Goal: Task Accomplishment & Management: Manage account settings

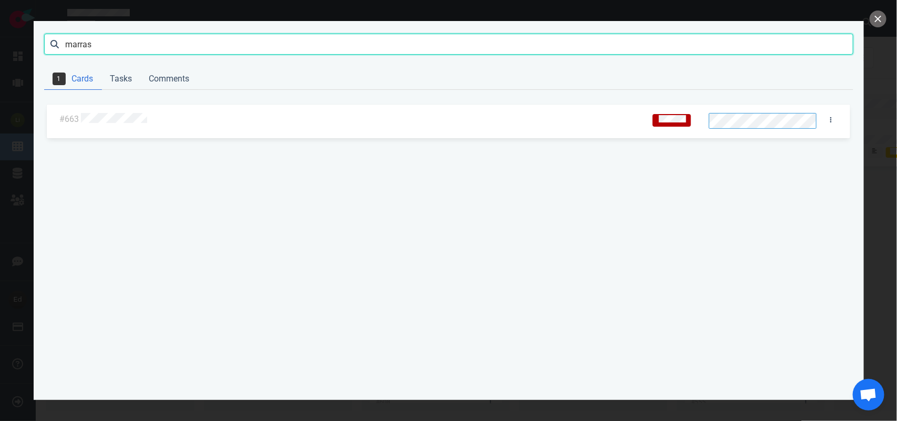
click at [85, 48] on input "marras" at bounding box center [449, 44] width 810 height 21
click button "Search" at bounding box center [0, 0] width 0 height 0
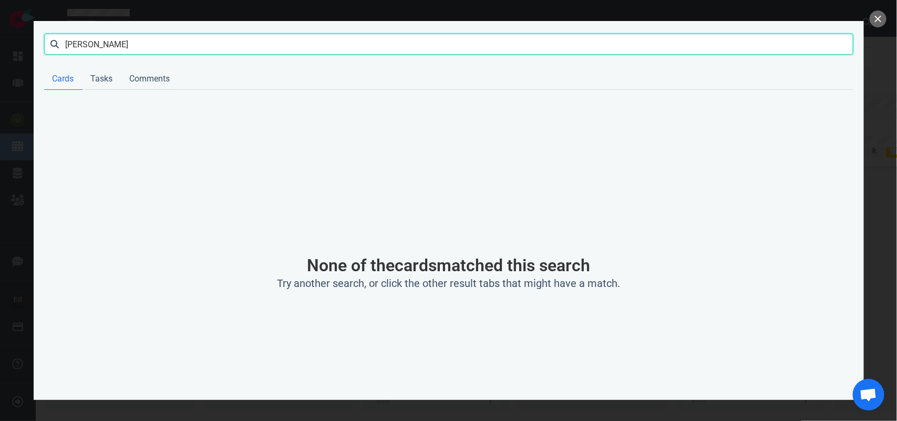
click at [85, 40] on input "[PERSON_NAME]" at bounding box center [449, 44] width 810 height 21
click at [77, 43] on input "[PERSON_NAME]" at bounding box center [449, 44] width 810 height 21
type input "[PERSON_NAME]"
click button "Search" at bounding box center [0, 0] width 0 height 0
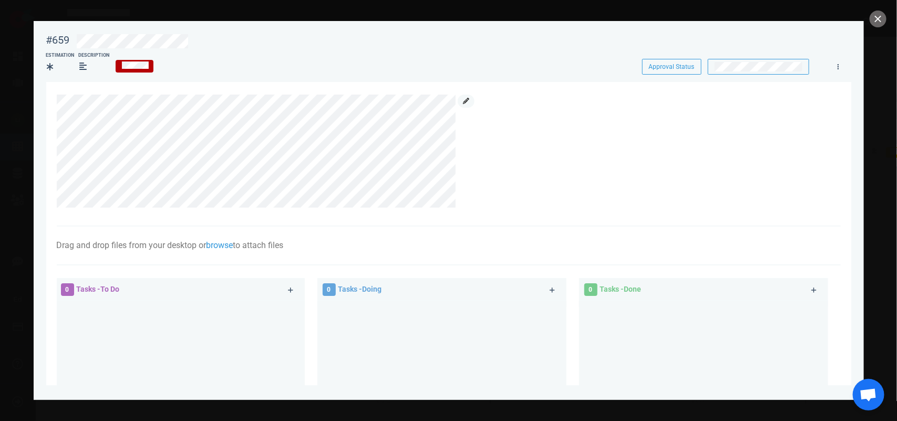
click at [463, 101] on icon at bounding box center [466, 101] width 6 height 6
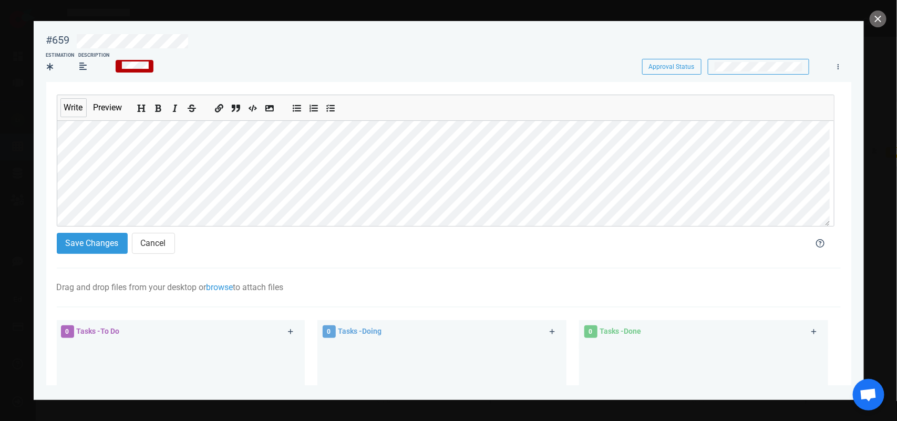
scroll to position [56, 0]
click at [95, 252] on button "Save Changes" at bounding box center [92, 243] width 71 height 21
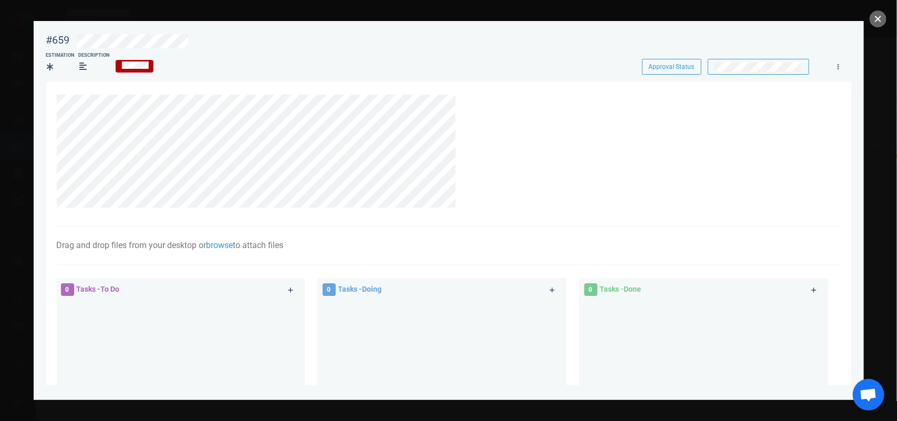
drag, startPoint x: 882, startPoint y: 16, endPoint x: 874, endPoint y: 19, distance: 8.3
click at [877, 17] on button "close" at bounding box center [878, 19] width 17 height 17
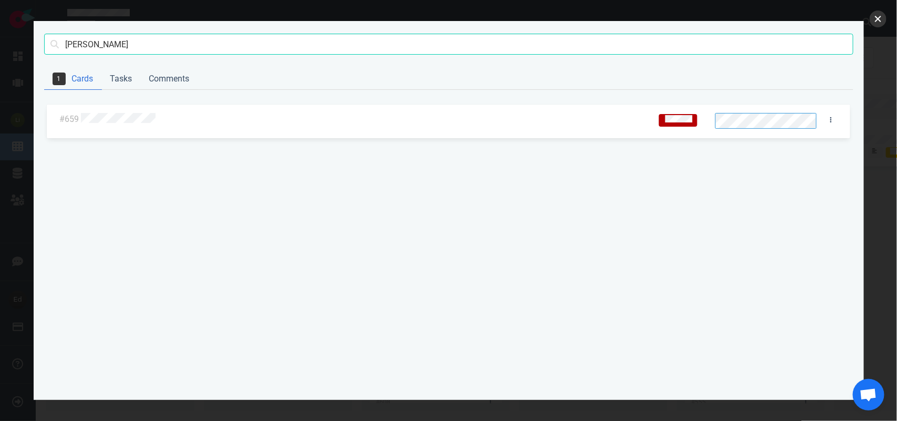
click at [879, 19] on button "close" at bounding box center [878, 19] width 17 height 17
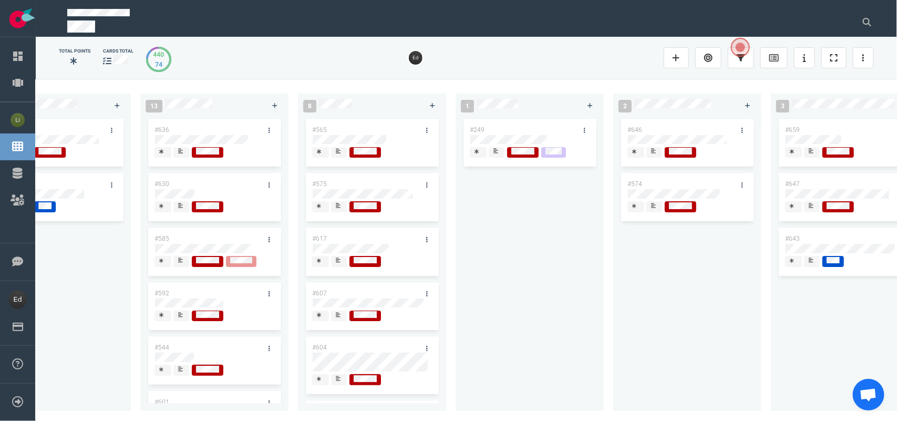
scroll to position [0, 1515]
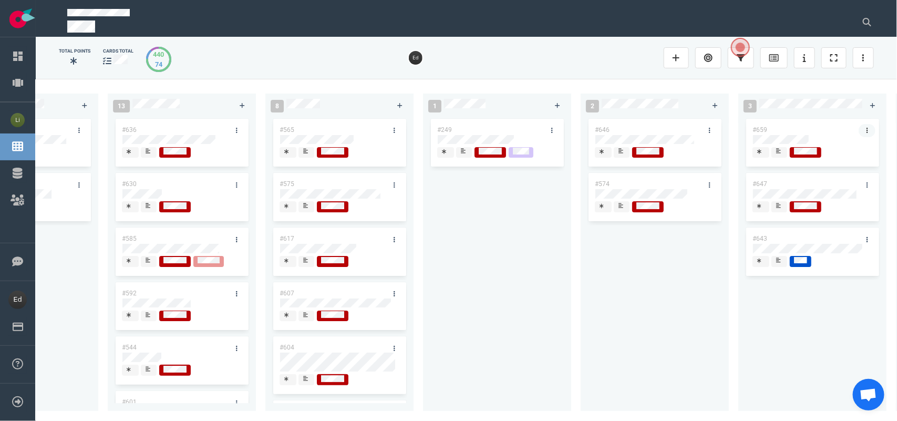
click at [863, 128] on link at bounding box center [867, 130] width 17 height 13
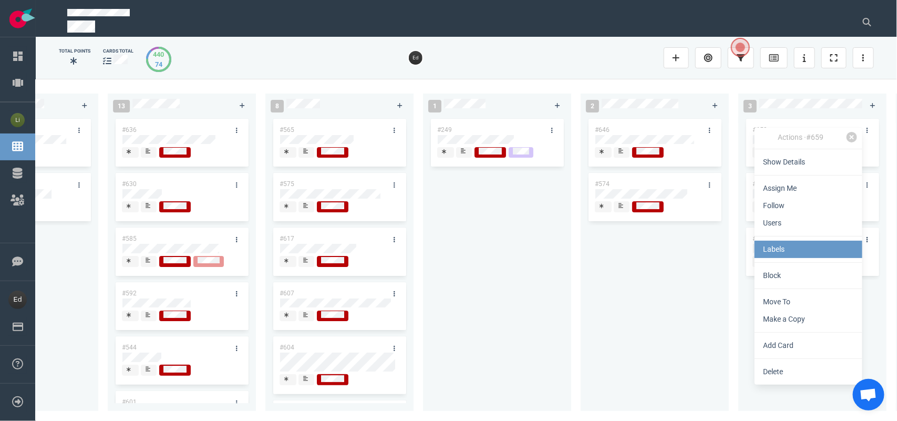
click at [773, 248] on link "Labels" at bounding box center [809, 249] width 108 height 17
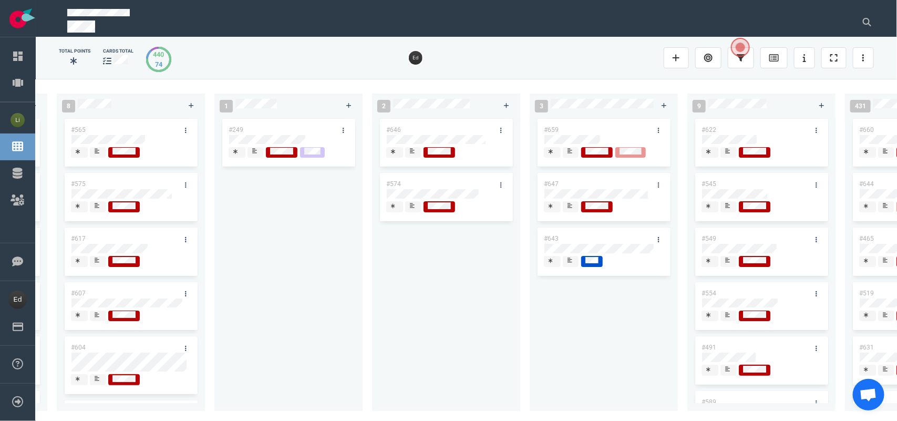
scroll to position [0, 1726]
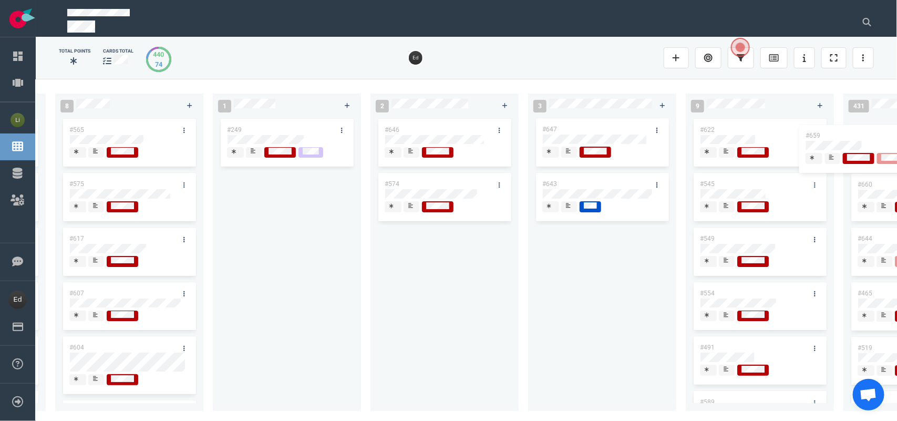
drag, startPoint x: 590, startPoint y: 132, endPoint x: 852, endPoint y: 139, distance: 261.4
click at [854, 138] on div "0 2 #667 #653 13 #668 #661 #656 #641 #639 #608 #611 #602 #603 3 #482 #390 #331 …" at bounding box center [467, 250] width 862 height 342
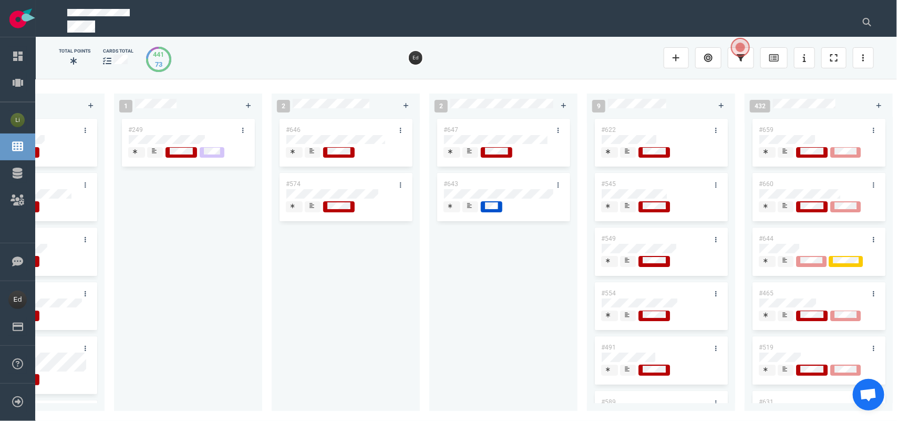
scroll to position [0, 1805]
